Goal: Task Accomplishment & Management: Use online tool/utility

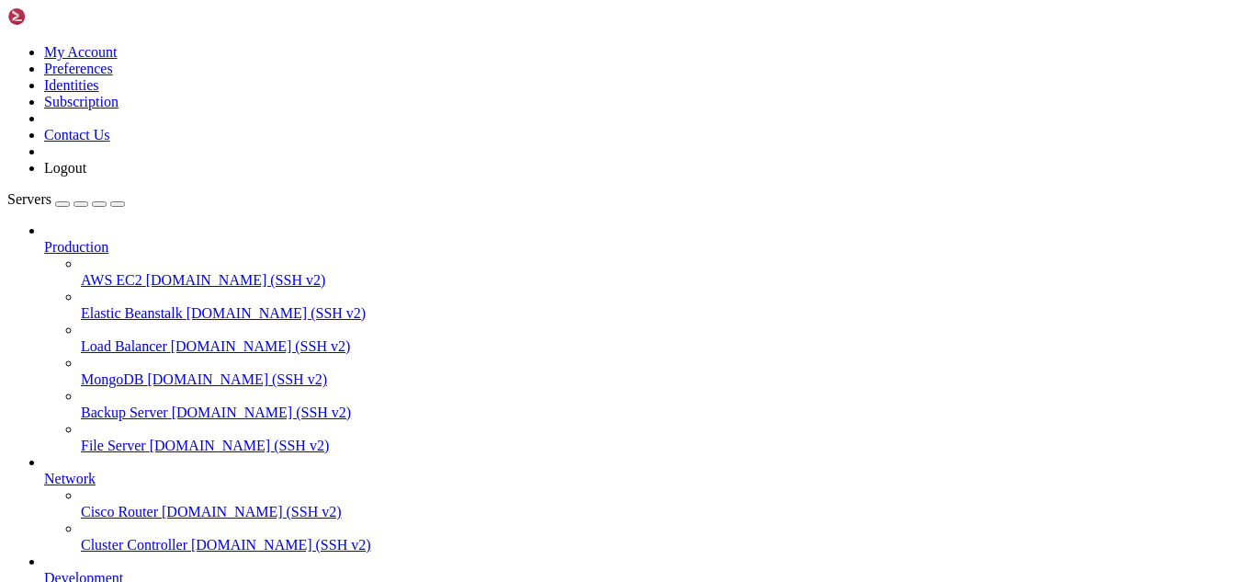
scroll to position [500, 0]
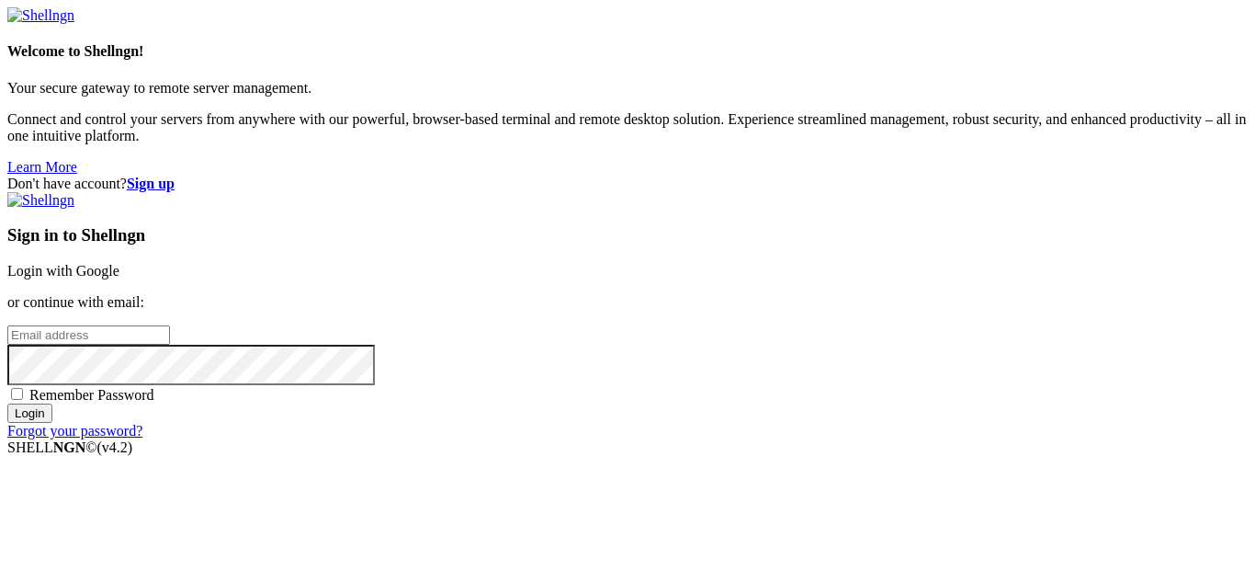
click at [119, 263] on link "Login with Google" at bounding box center [63, 271] width 112 height 16
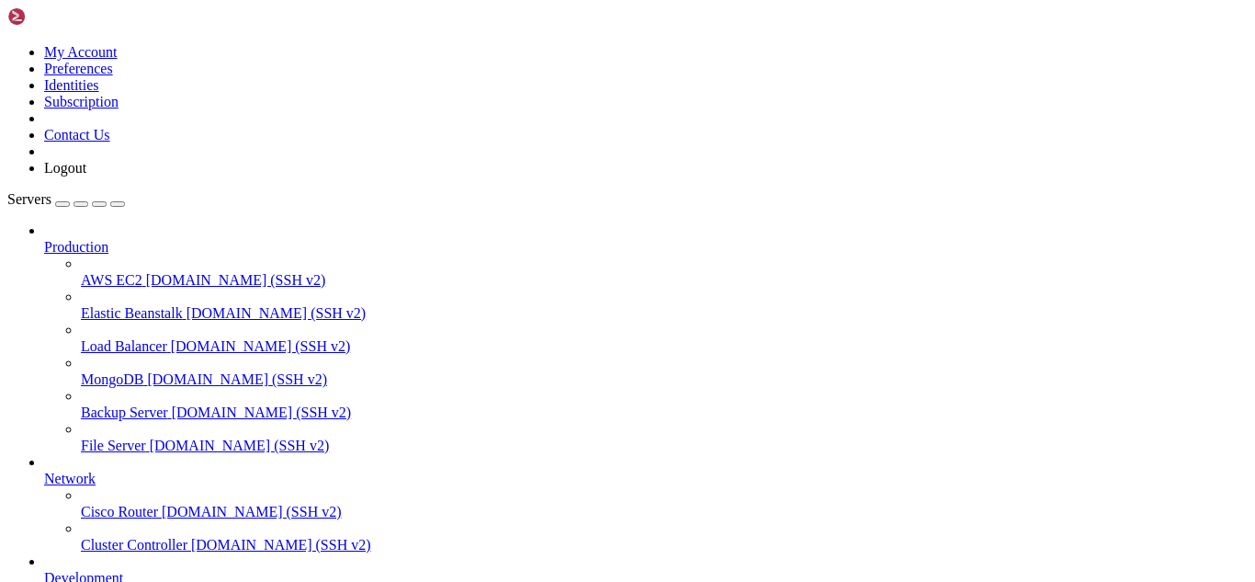
scroll to position [531, 0]
drag, startPoint x: 450, startPoint y: 1551, endPoint x: 428, endPoint y: 1552, distance: 22.1
drag, startPoint x: 196, startPoint y: 1515, endPoint x: 18, endPoint y: 1182, distance: 377.0
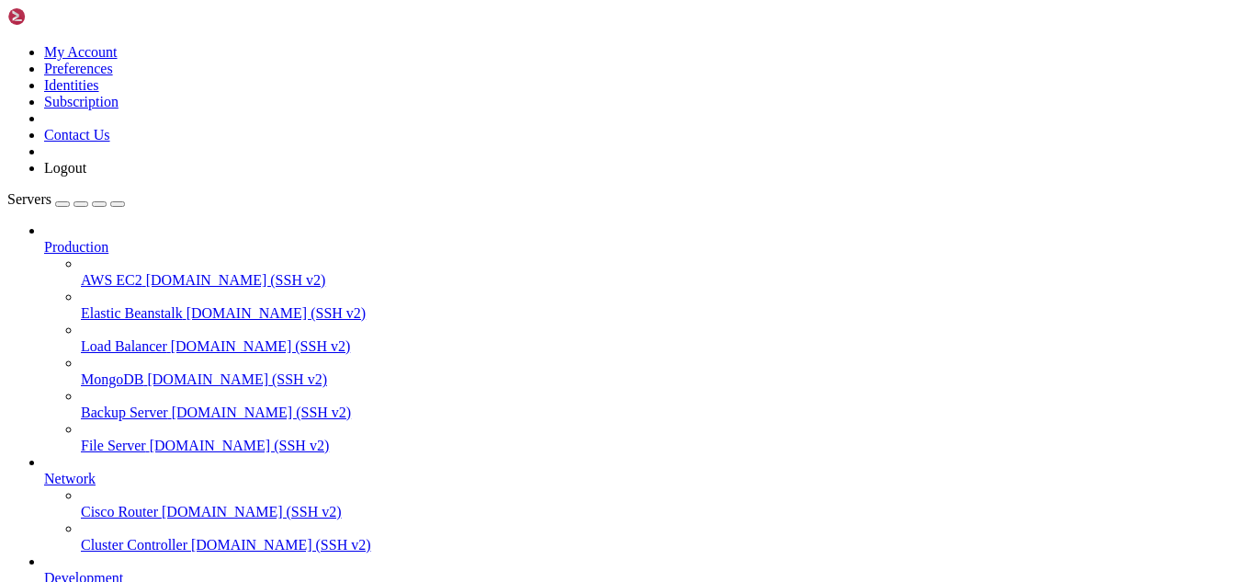
copy div "root@hosting ~]# dig ns [DOMAIN_NAME] ; <<>> DiG [DATE]-RedHat-9.11.36-16.el8_1…"
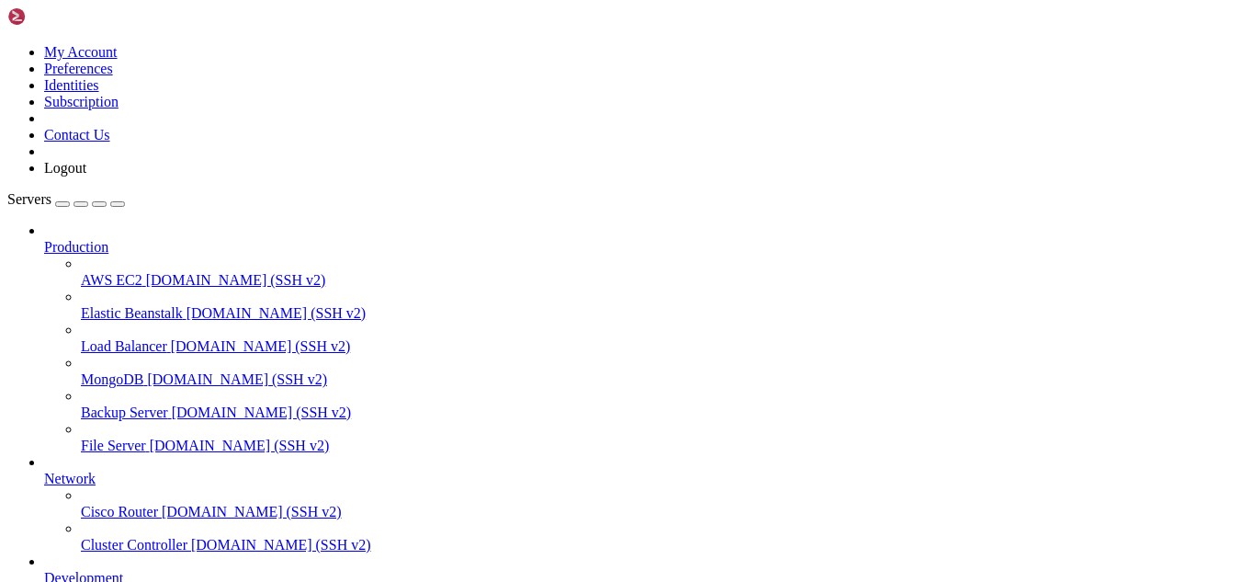
drag, startPoint x: 354, startPoint y: 1163, endPoint x: 731, endPoint y: 1319, distance: 407.9
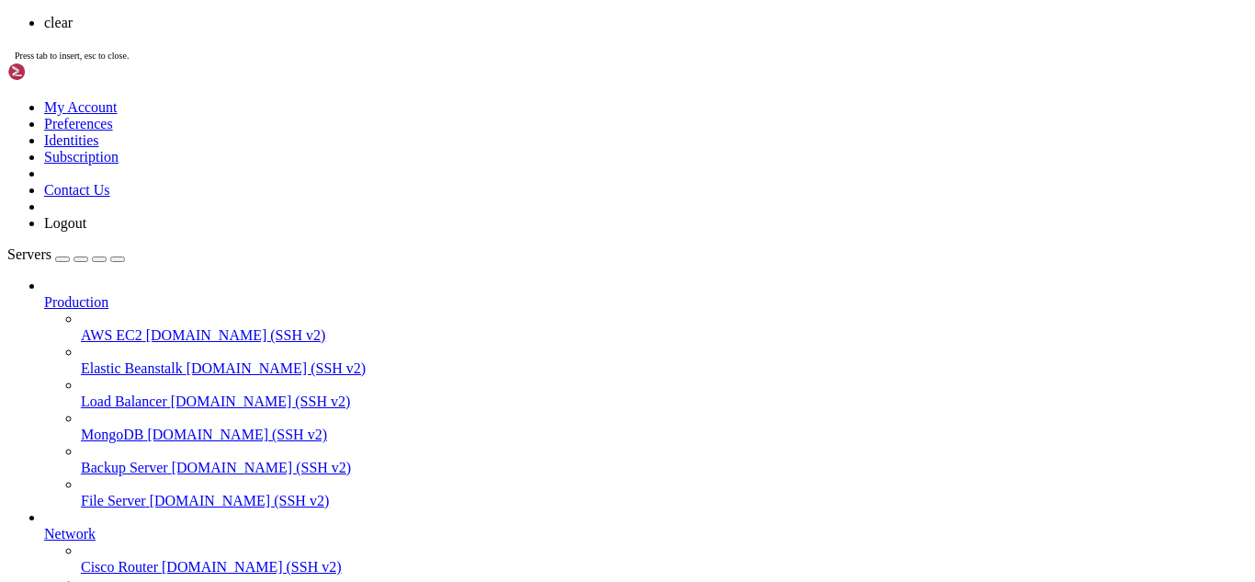
scroll to position [0, 0]
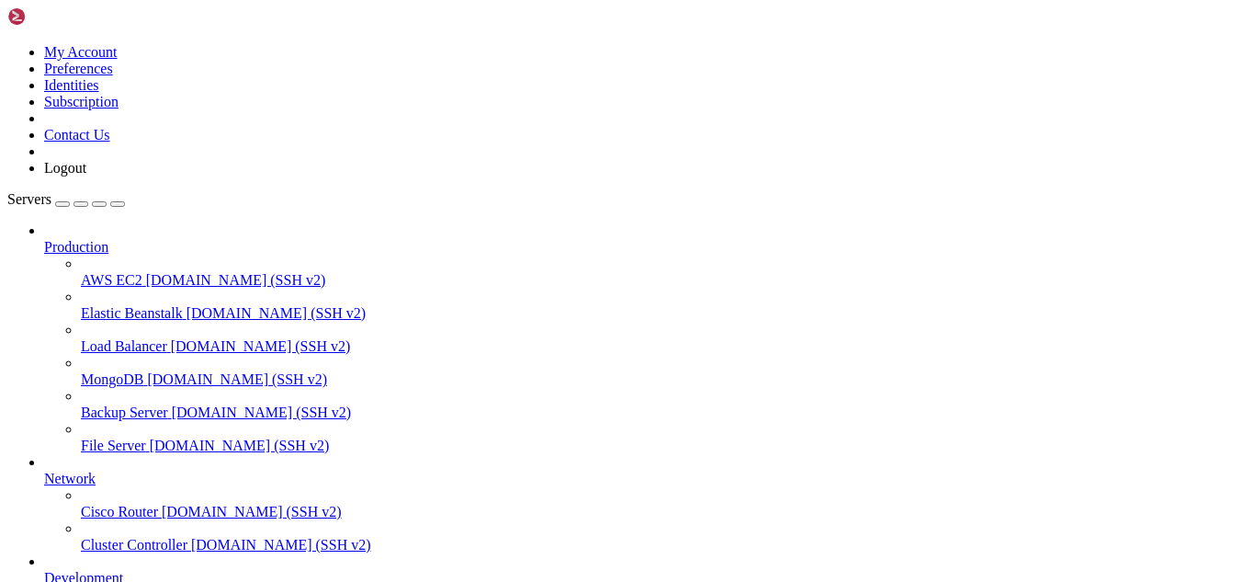
drag, startPoint x: 437, startPoint y: 1227, endPoint x: 356, endPoint y: 1219, distance: 82.2
drag, startPoint x: 353, startPoint y: 1192, endPoint x: 280, endPoint y: 1216, distance: 76.4
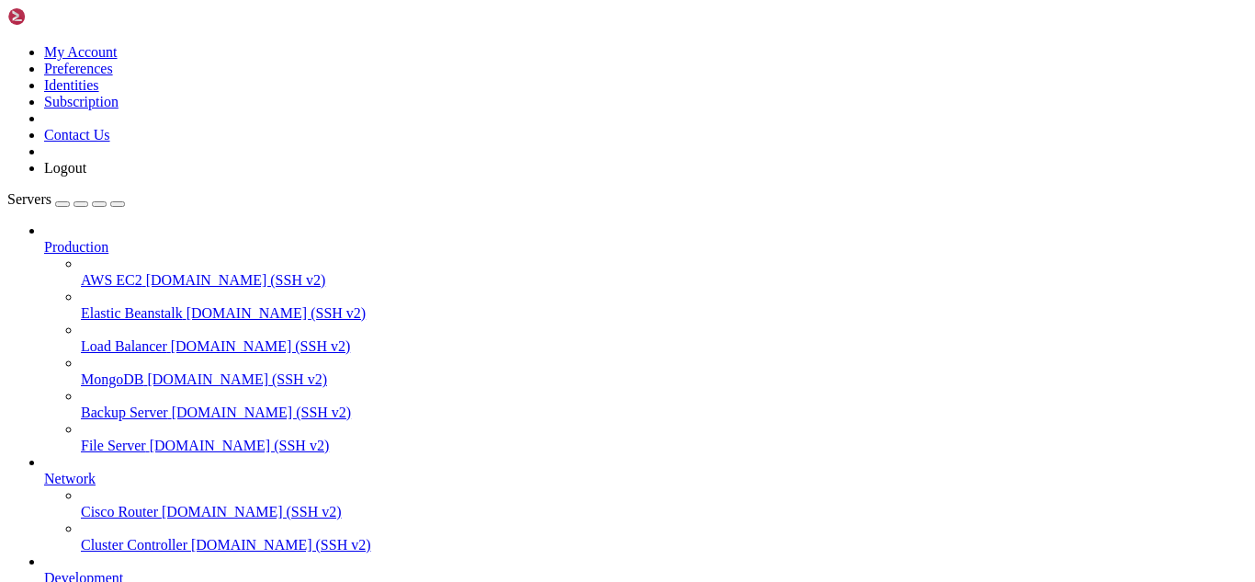
drag, startPoint x: 338, startPoint y: 1446, endPoint x: 14, endPoint y: 1188, distance: 414.1
copy div "[root@hosting ~]# ip addr show 1: lo: <LOOPBACK,UP,LOWER_UP> mtu 65536 qdisc no…"
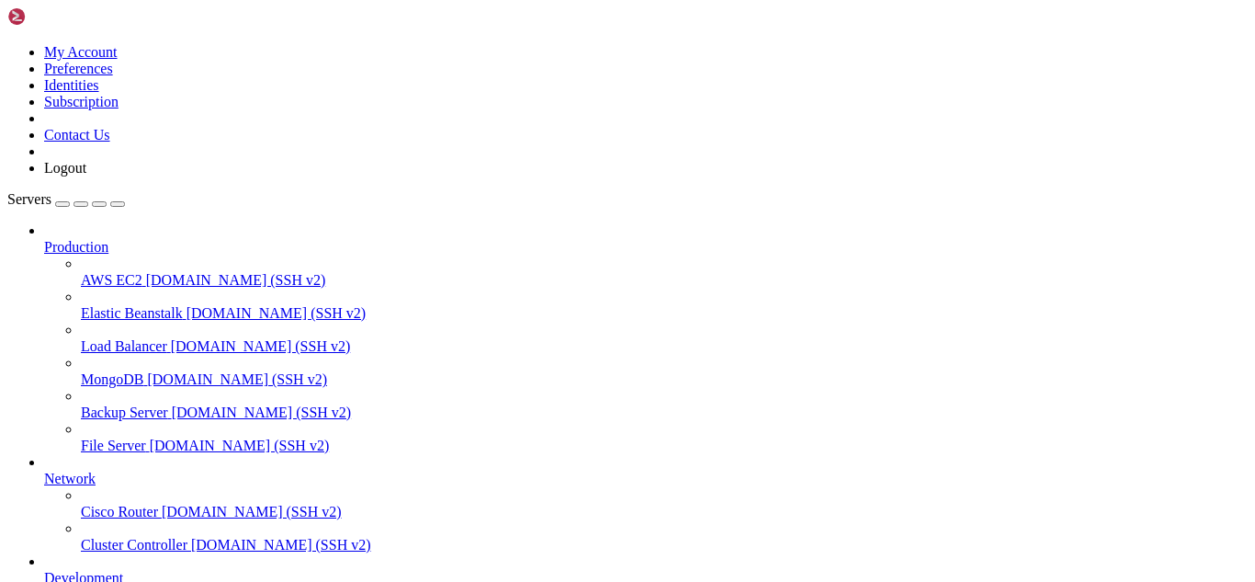
drag, startPoint x: 303, startPoint y: 1479, endPoint x: 13, endPoint y: 1464, distance: 290.8
drag, startPoint x: 312, startPoint y: 1481, endPoint x: 15, endPoint y: 1465, distance: 297.2
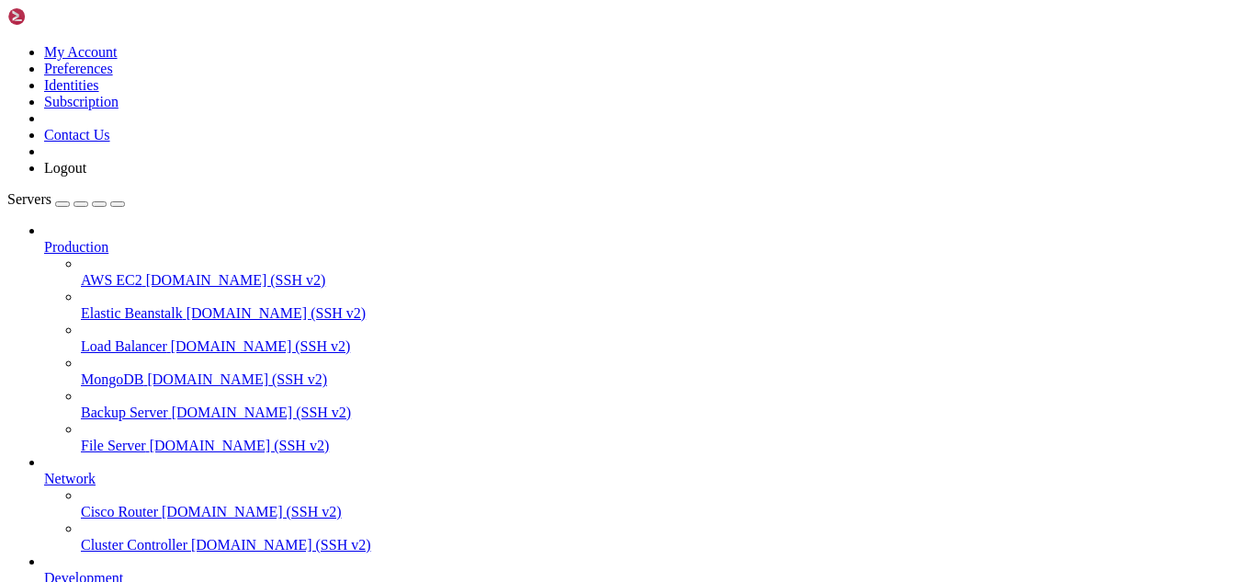
copy div "[root@hosting ~]# hostname -I [TECHNICAL_ID] [TECHNICAL_ID]"
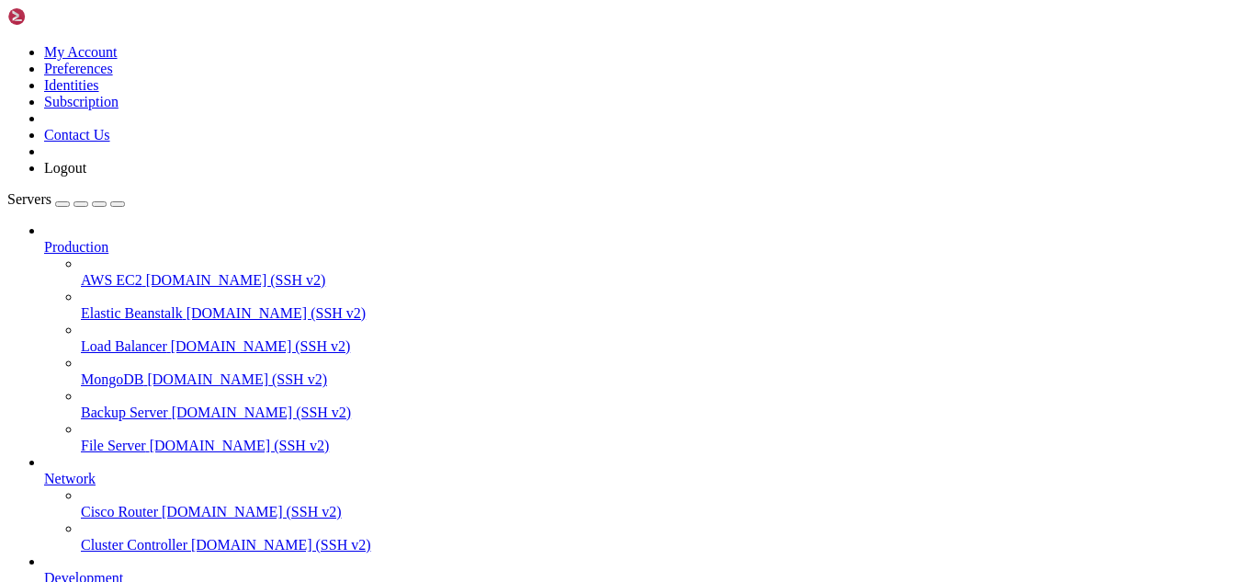
drag, startPoint x: 211, startPoint y: 1531, endPoint x: 310, endPoint y: 1553, distance: 100.8
drag, startPoint x: 456, startPoint y: 1550, endPoint x: 414, endPoint y: 1541, distance: 42.4
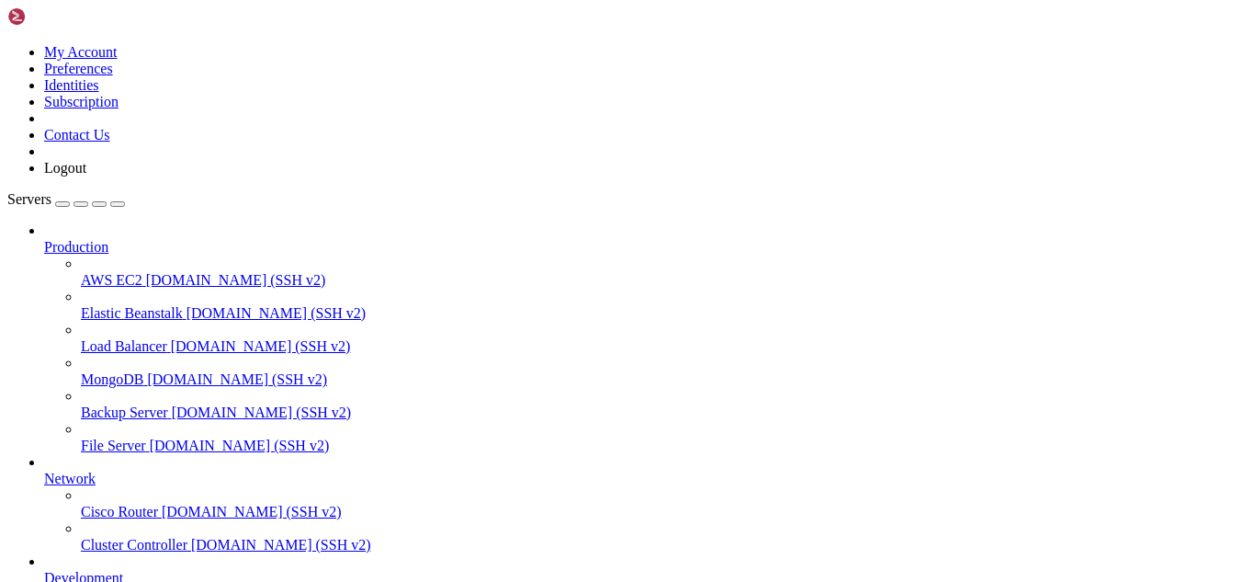
scroll to position [62, 0]
drag, startPoint x: 302, startPoint y: 1546, endPoint x: 262, endPoint y: 1546, distance: 40.4
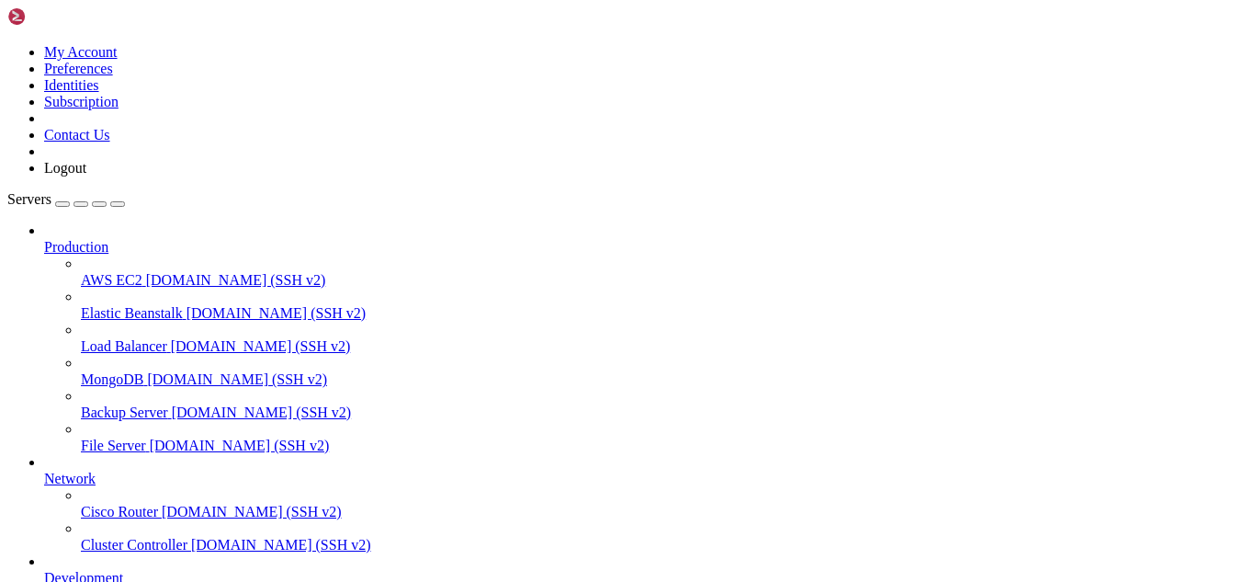
drag, startPoint x: 594, startPoint y: 1525, endPoint x: 16, endPoint y: 1344, distance: 605.7
drag, startPoint x: 350, startPoint y: 1489, endPoint x: 313, endPoint y: 1348, distance: 145.3
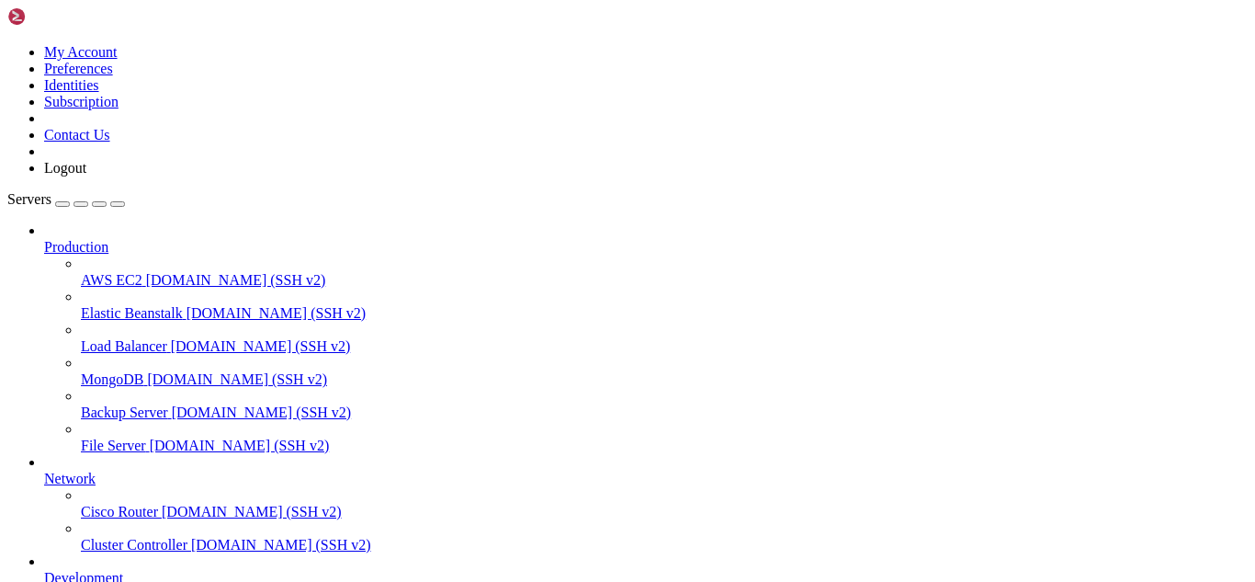
drag, startPoint x: 373, startPoint y: 1291, endPoint x: 323, endPoint y: 1288, distance: 49.7
drag, startPoint x: 386, startPoint y: 1288, endPoint x: 326, endPoint y: 1317, distance: 66.6
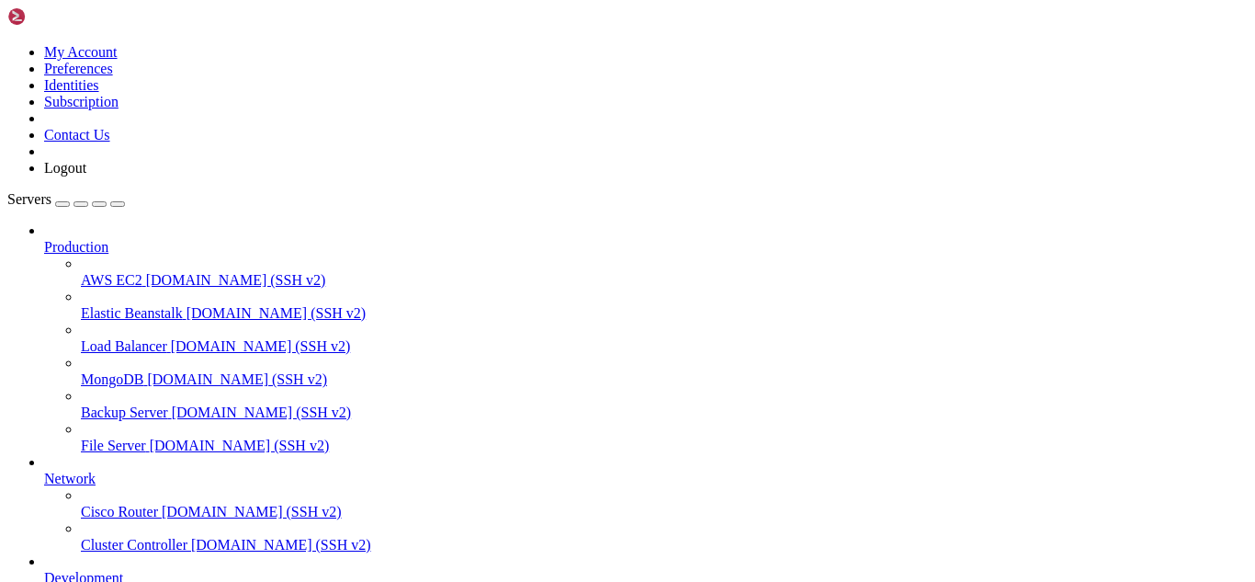
drag, startPoint x: 212, startPoint y: 1337, endPoint x: 192, endPoint y: 1345, distance: 21.8
drag, startPoint x: 355, startPoint y: 1374, endPoint x: 323, endPoint y: 1373, distance: 31.3
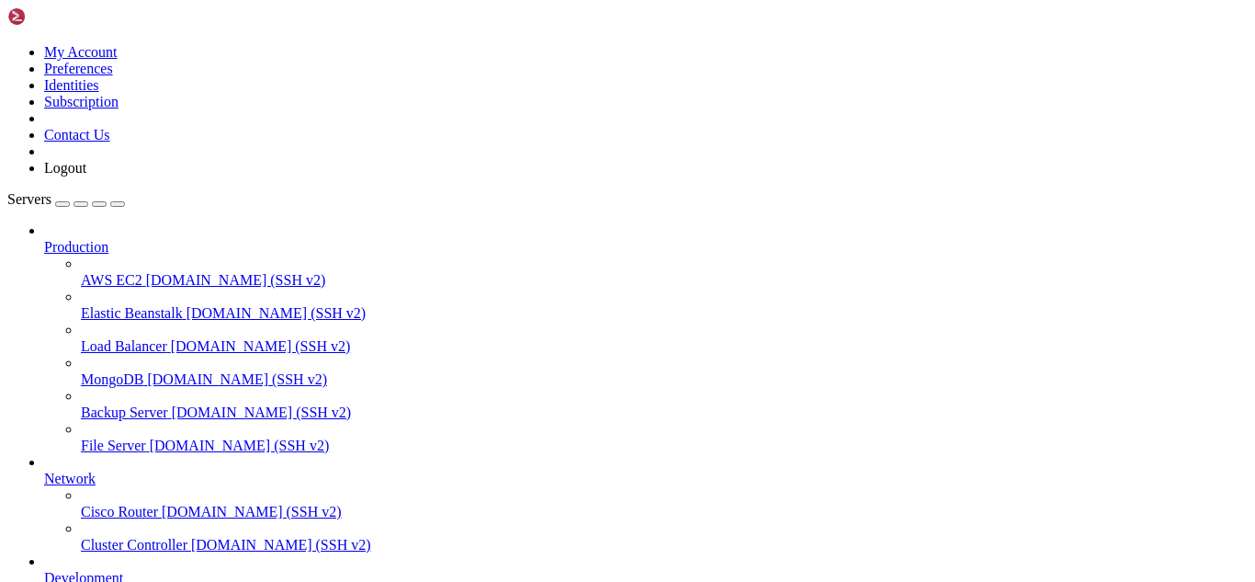
drag, startPoint x: 377, startPoint y: 1433, endPoint x: 344, endPoint y: 1423, distance: 34.6
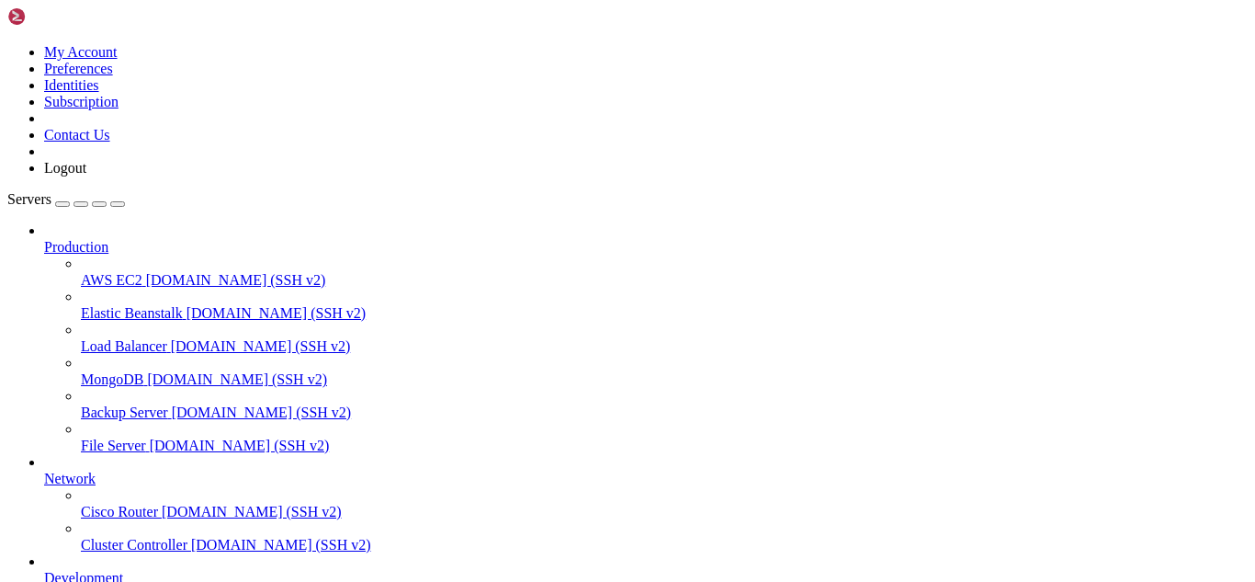
drag, startPoint x: 454, startPoint y: 1544, endPoint x: 415, endPoint y: 1529, distance: 41.3
drag, startPoint x: 288, startPoint y: 1535, endPoint x: 434, endPoint y: 1541, distance: 146.3
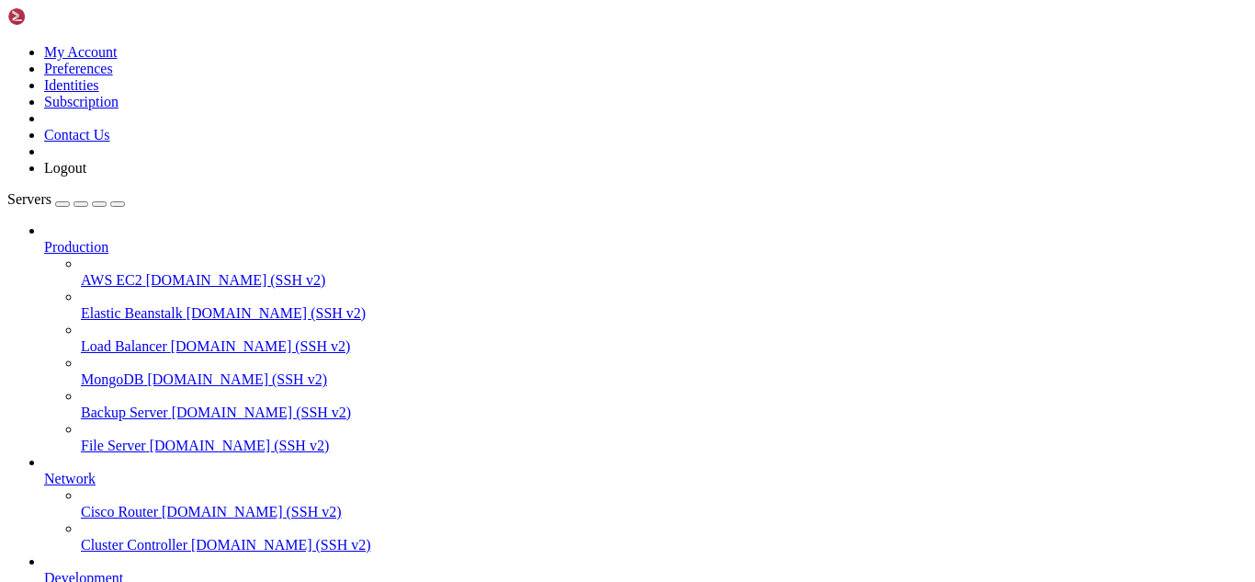
scroll to position [797, 0]
drag, startPoint x: 192, startPoint y: 1508, endPoint x: 16, endPoint y: 1136, distance: 411.9
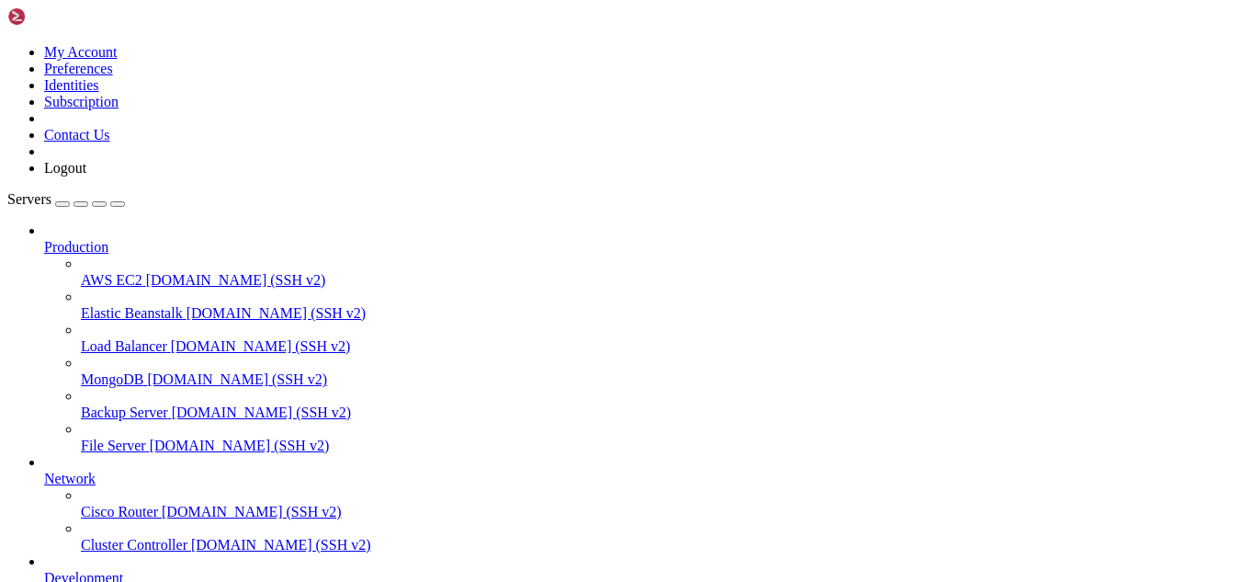
drag, startPoint x: 347, startPoint y: 1525, endPoint x: 13, endPoint y: 1428, distance: 348.2
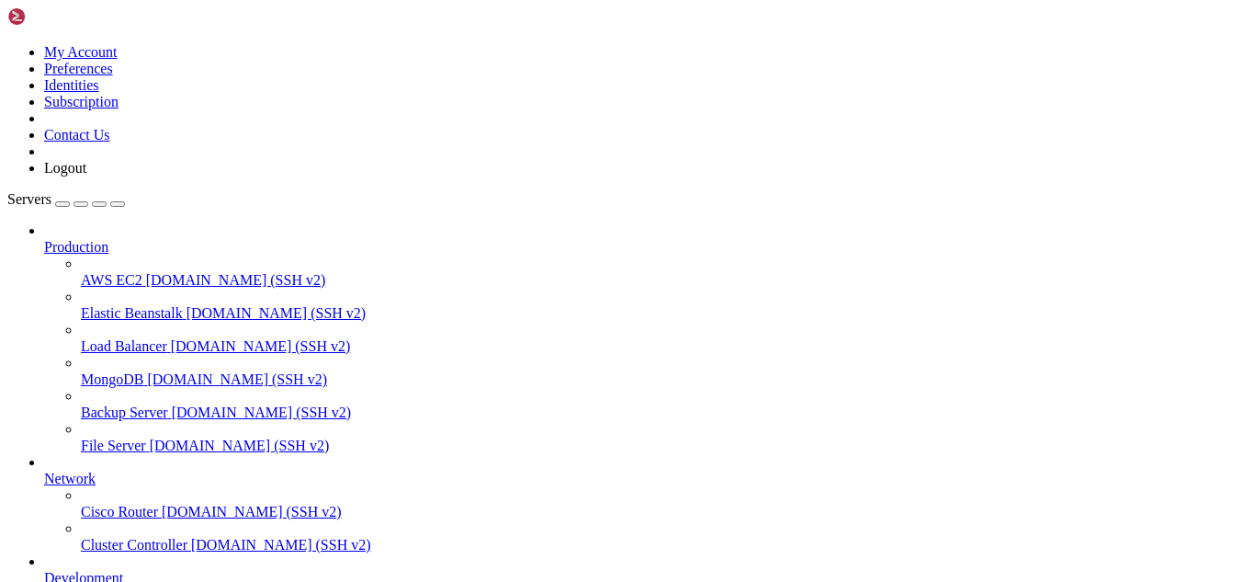
drag, startPoint x: 334, startPoint y: 1526, endPoint x: 14, endPoint y: 1432, distance: 333.5
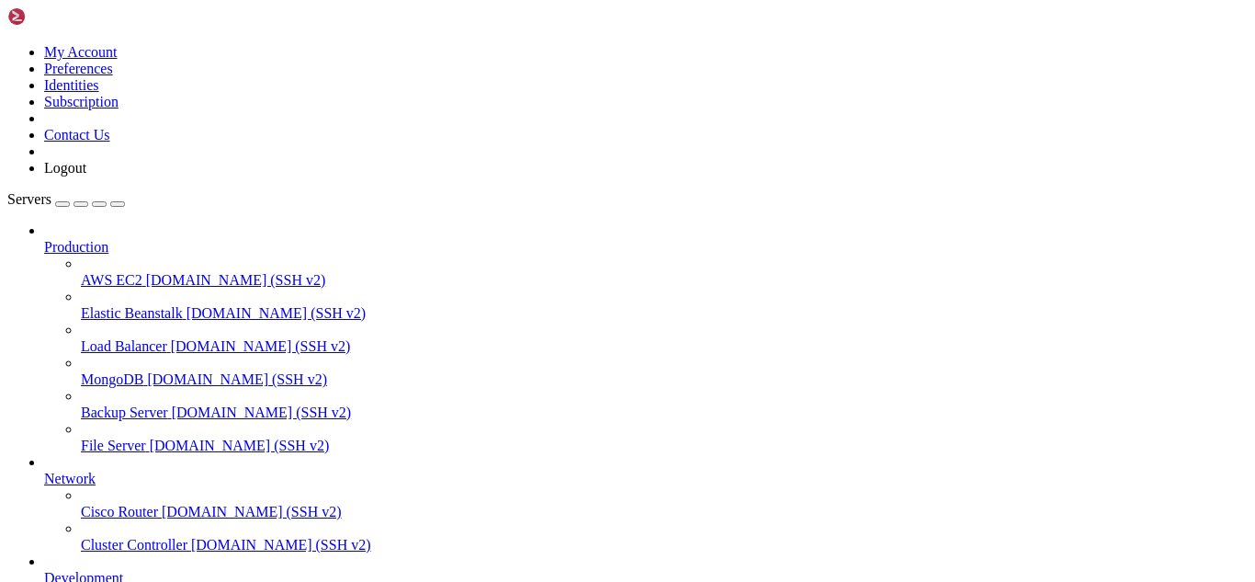
copy div "[root@hosting ~]# dig @[URL] [DOMAIN_NAME] ; <<>> DiG [DATE]-RedHat-9.11.36-16.…"
drag, startPoint x: 410, startPoint y: 1430, endPoint x: 322, endPoint y: 1347, distance: 120.9
drag, startPoint x: 746, startPoint y: 1204, endPoint x: 289, endPoint y: 1152, distance: 460.7
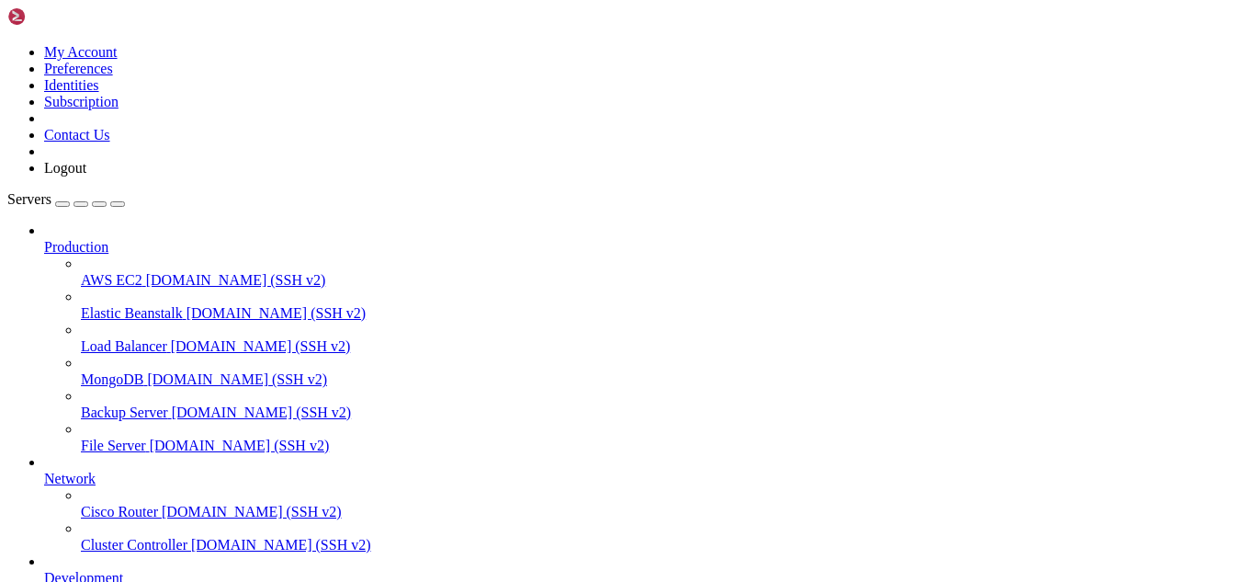
drag, startPoint x: 12, startPoint y: 1108, endPoint x: 789, endPoint y: 1205, distance: 783.4
copy div "[root@hosting ~]# netstat -tulpn | grep :53 tcp 0 0 [TECHNICAL_ID] :53 [TECHNIC…"
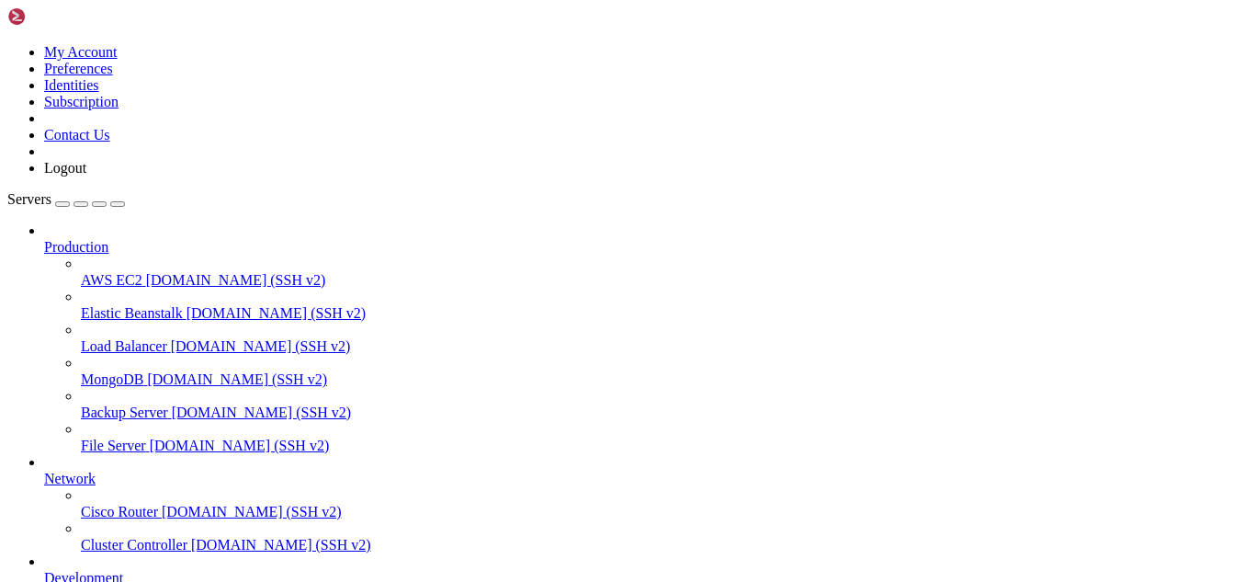
drag, startPoint x: 16, startPoint y: 1101, endPoint x: 290, endPoint y: 1212, distance: 296.4
copy div "[root@hosting ~]# netstat -tulpn | grep :53 tcp 0 0 [TECHNICAL_ID] :53 [TECHNIC…"
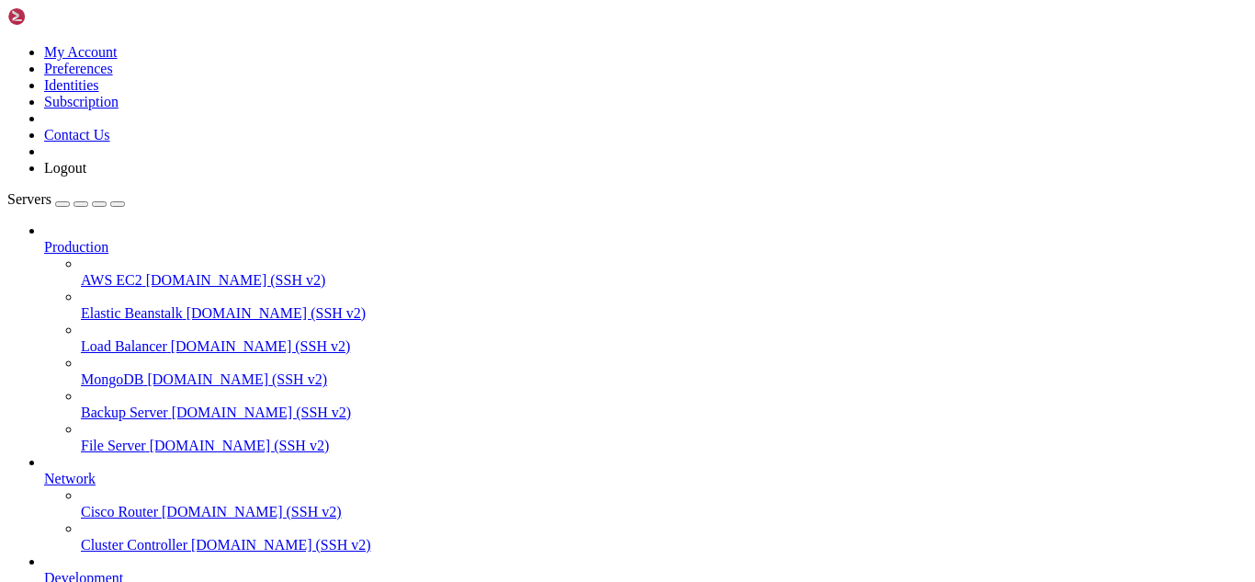
drag, startPoint x: 376, startPoint y: 1550, endPoint x: 352, endPoint y: 1538, distance: 26.7
drag, startPoint x: 16, startPoint y: 1278, endPoint x: 261, endPoint y: 1430, distance: 288.4
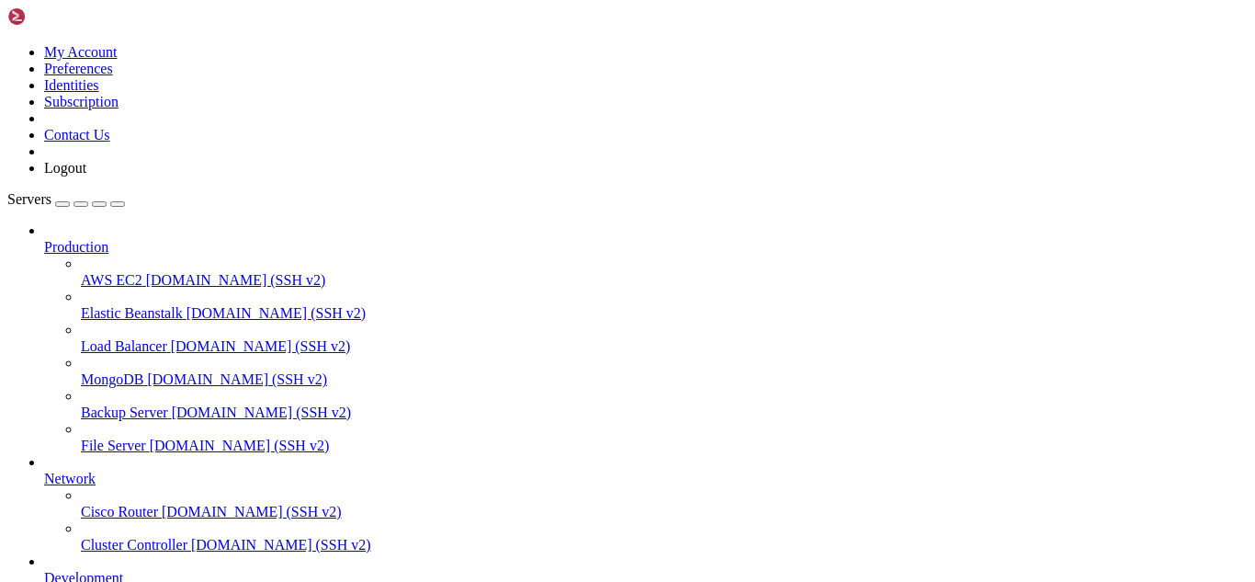
copy div "options { listen-on port 53 { any; }; listen-on-v6 port 53 { [TECHNICAL_ID]; };…"
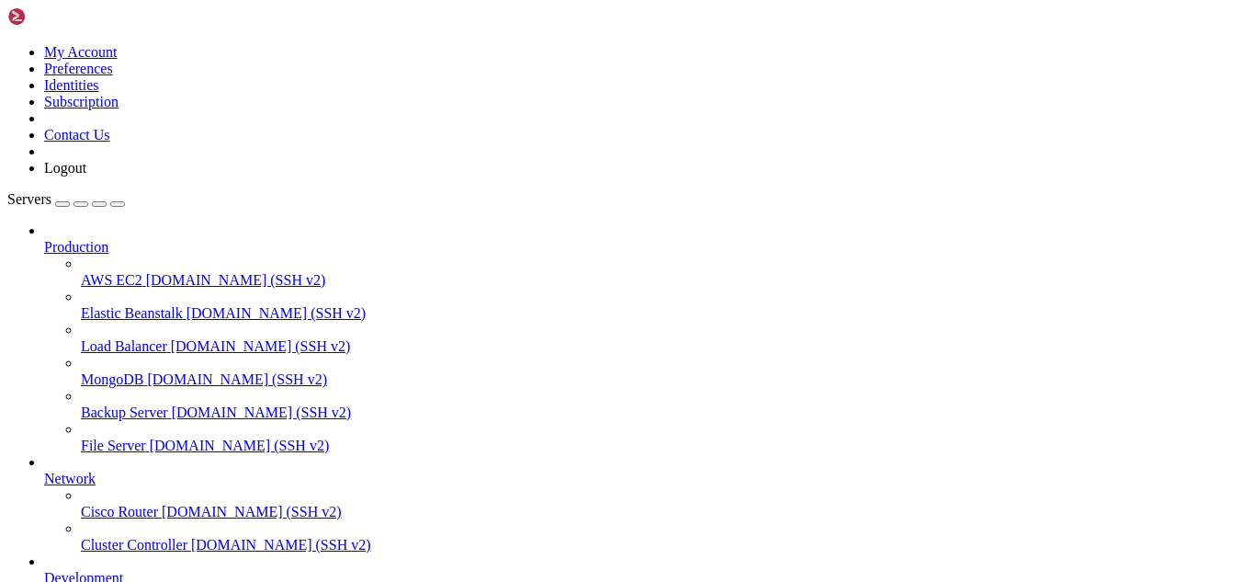
drag, startPoint x: 359, startPoint y: 1551, endPoint x: 346, endPoint y: 1537, distance: 19.5
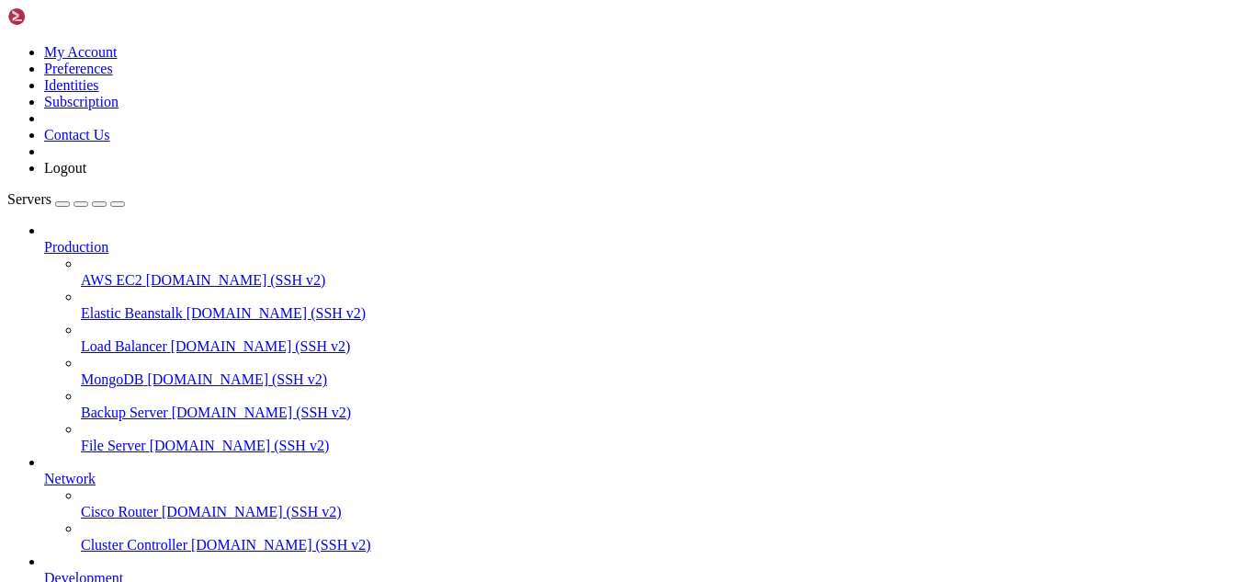
scroll to position [453, 0]
drag, startPoint x: 289, startPoint y: 1541, endPoint x: 276, endPoint y: 1537, distance: 14.5
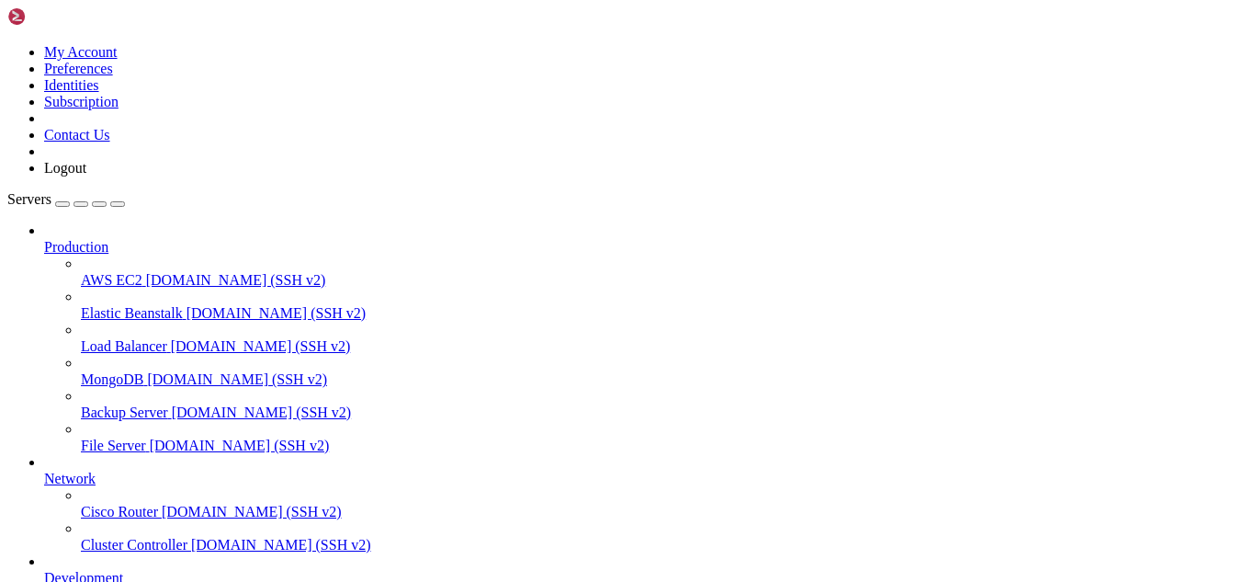
scroll to position [469, 0]
drag, startPoint x: 422, startPoint y: 1547, endPoint x: 357, endPoint y: 1534, distance: 66.5
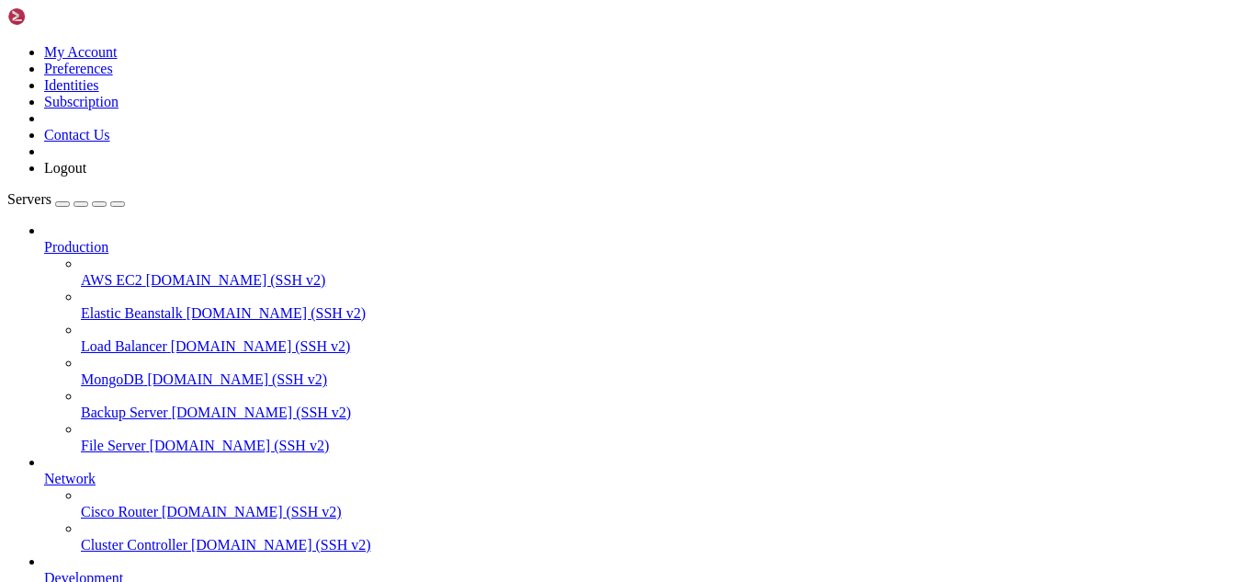
drag, startPoint x: 313, startPoint y: 1539, endPoint x: 255, endPoint y: 1544, distance: 58.1
drag, startPoint x: 255, startPoint y: 1544, endPoint x: 195, endPoint y: 1538, distance: 60.9
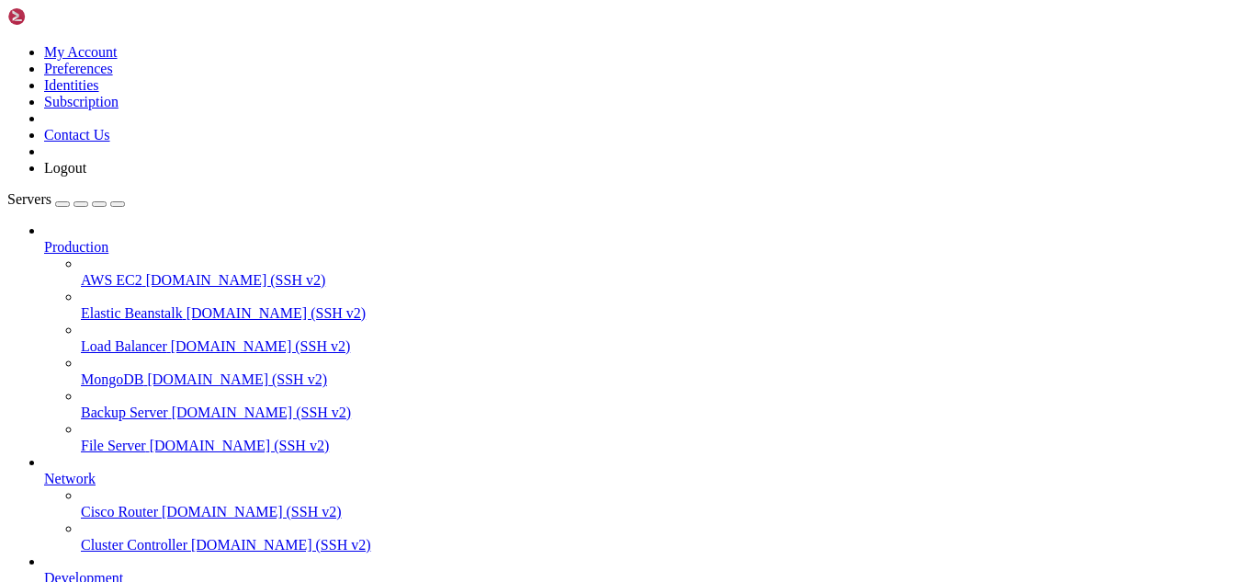
drag, startPoint x: 290, startPoint y: 1546, endPoint x: 263, endPoint y: 1537, distance: 28.8
drag, startPoint x: 743, startPoint y: 1532, endPoint x: 13, endPoint y: 1407, distance: 741.2
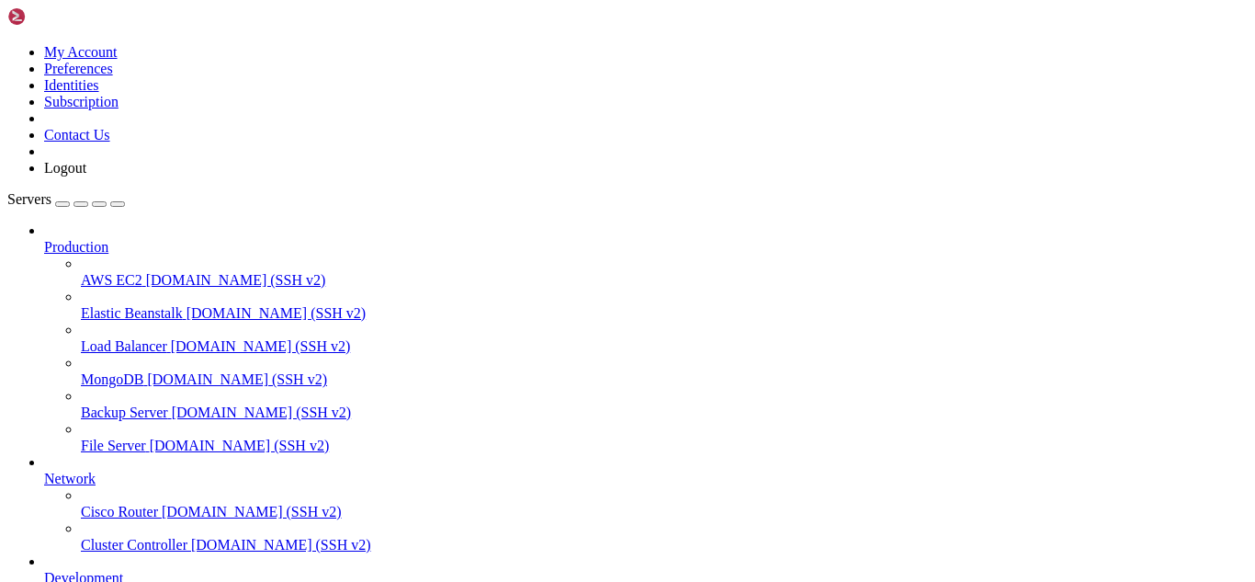
drag, startPoint x: 741, startPoint y: 1524, endPoint x: 17, endPoint y: 1404, distance: 733.1
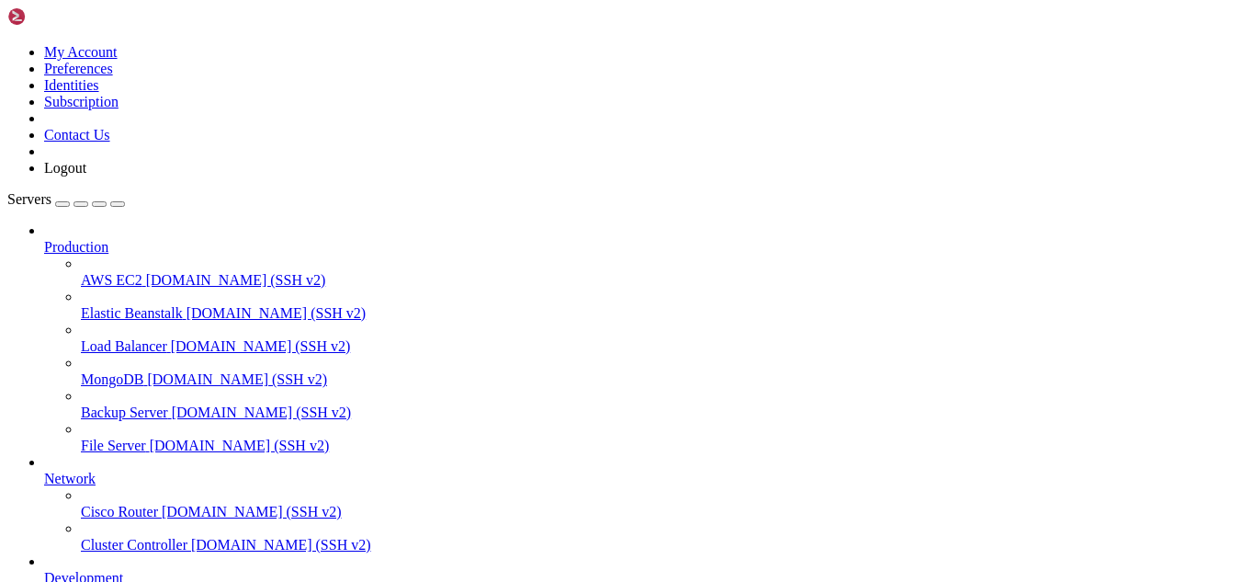
drag, startPoint x: 197, startPoint y: 1510, endPoint x: 17, endPoint y: 1167, distance: 387.2
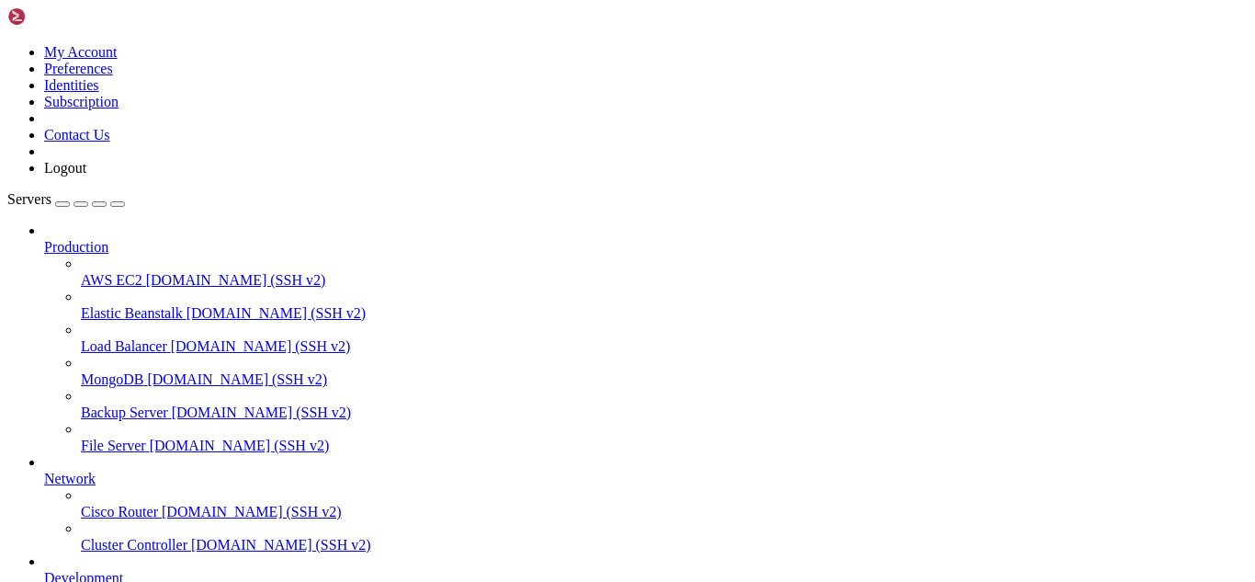
drag, startPoint x: 353, startPoint y: 1547, endPoint x: 312, endPoint y: 1541, distance: 41.7
drag, startPoint x: 15, startPoint y: 1213, endPoint x: 199, endPoint y: 1507, distance: 347.3
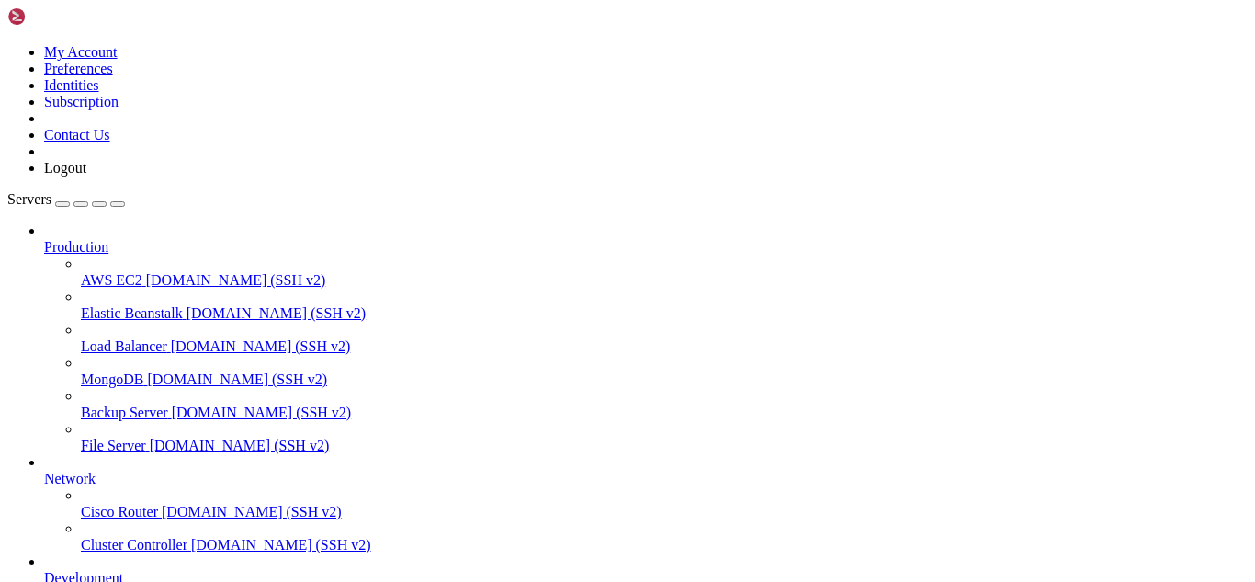
drag, startPoint x: 283, startPoint y: 1522, endPoint x: 255, endPoint y: 1535, distance: 31.3
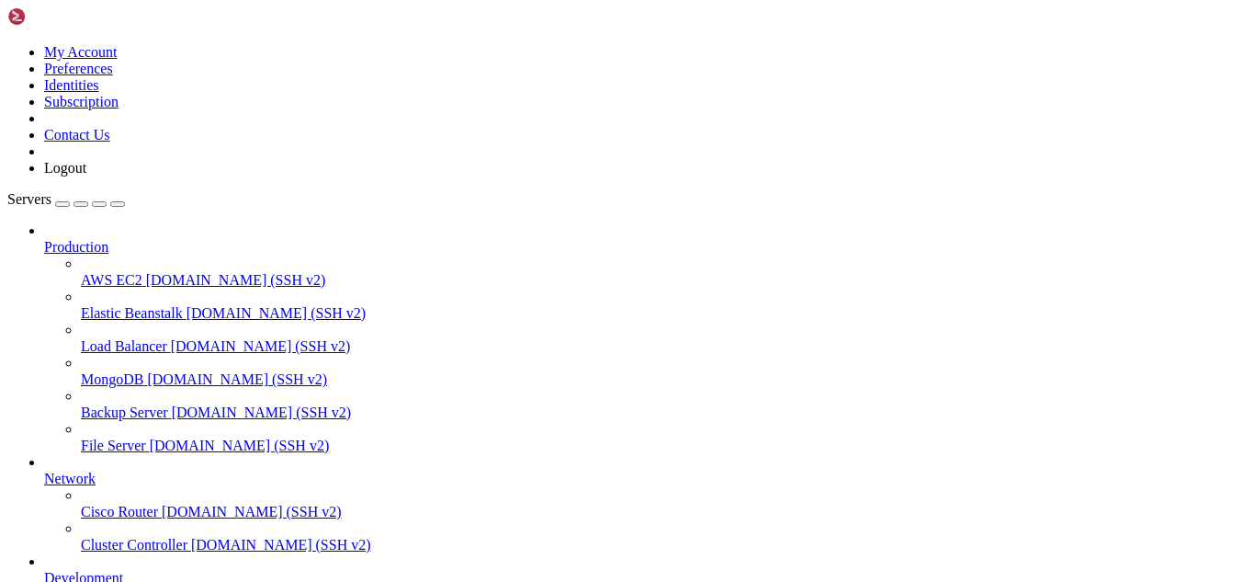
scroll to position [2406, 0]
drag, startPoint x: 15, startPoint y: 1266, endPoint x: 577, endPoint y: 1510, distance: 612.9
drag, startPoint x: 715, startPoint y: 1669, endPoint x: 240, endPoint y: 1548, distance: 490.4
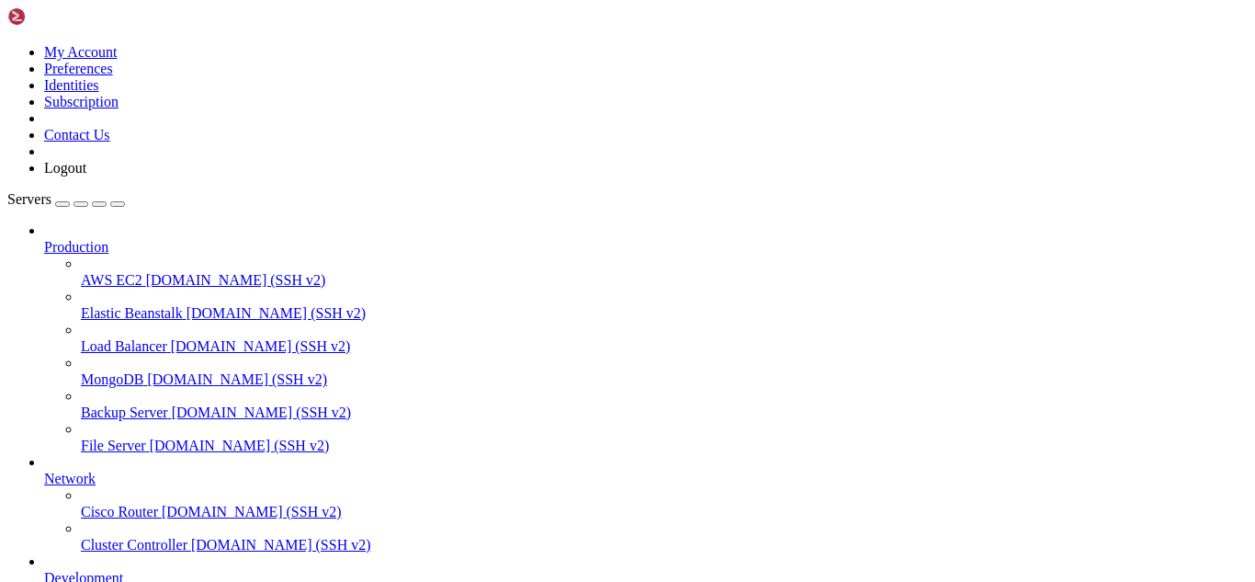
drag, startPoint x: 495, startPoint y: 1420, endPoint x: 388, endPoint y: 1419, distance: 107.5
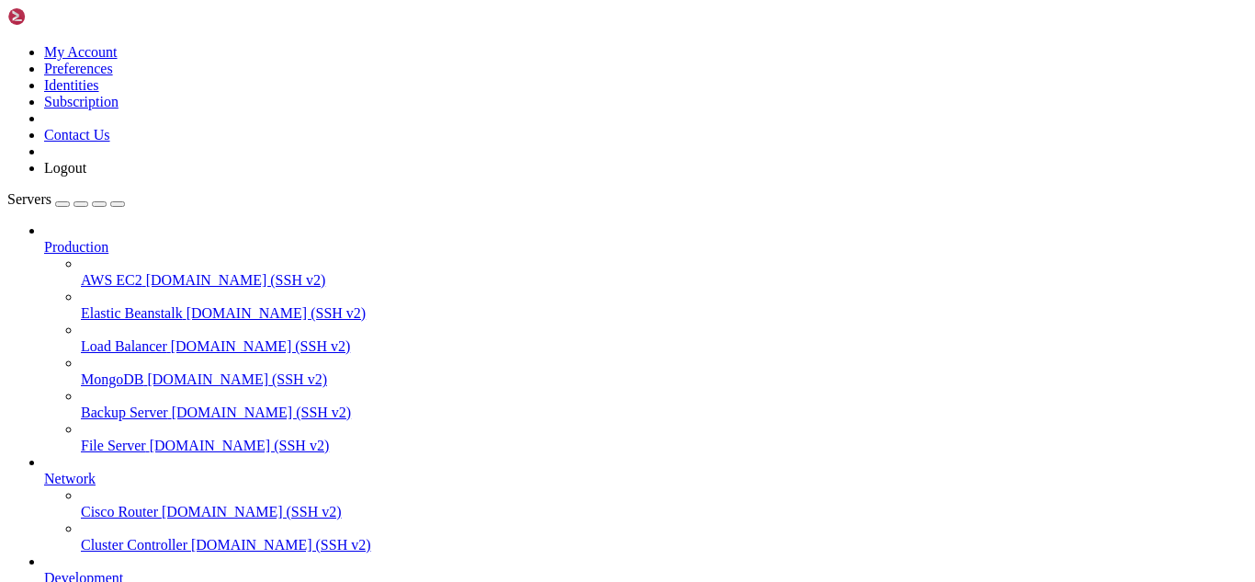
copy x-row "[TECHNICAL_ID]"
drag, startPoint x: 196, startPoint y: 1525, endPoint x: 17, endPoint y: 1500, distance: 180.9
